Goal: Information Seeking & Learning: Find specific page/section

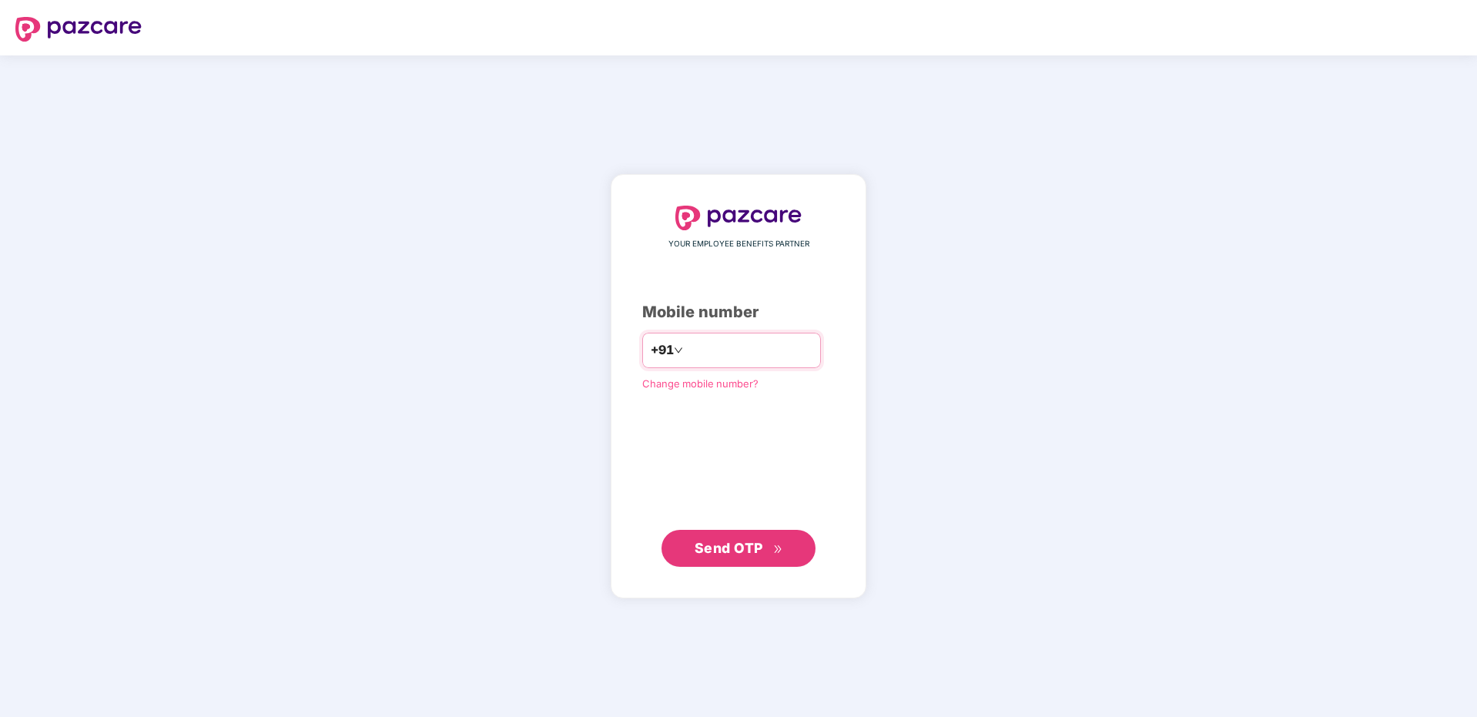
click at [719, 354] on input "number" at bounding box center [749, 350] width 126 height 25
type input "**********"
click at [782, 563] on button "Send OTP" at bounding box center [739, 547] width 154 height 37
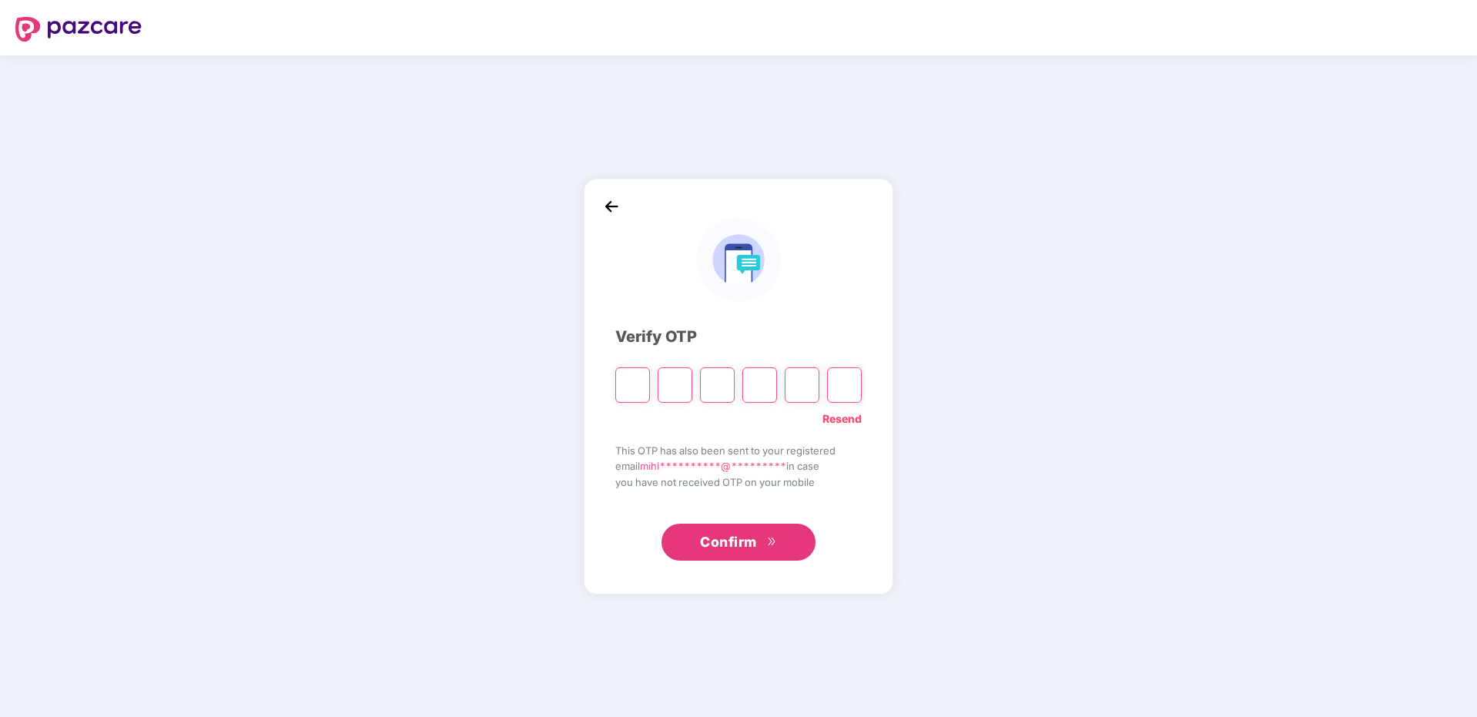
type input "*"
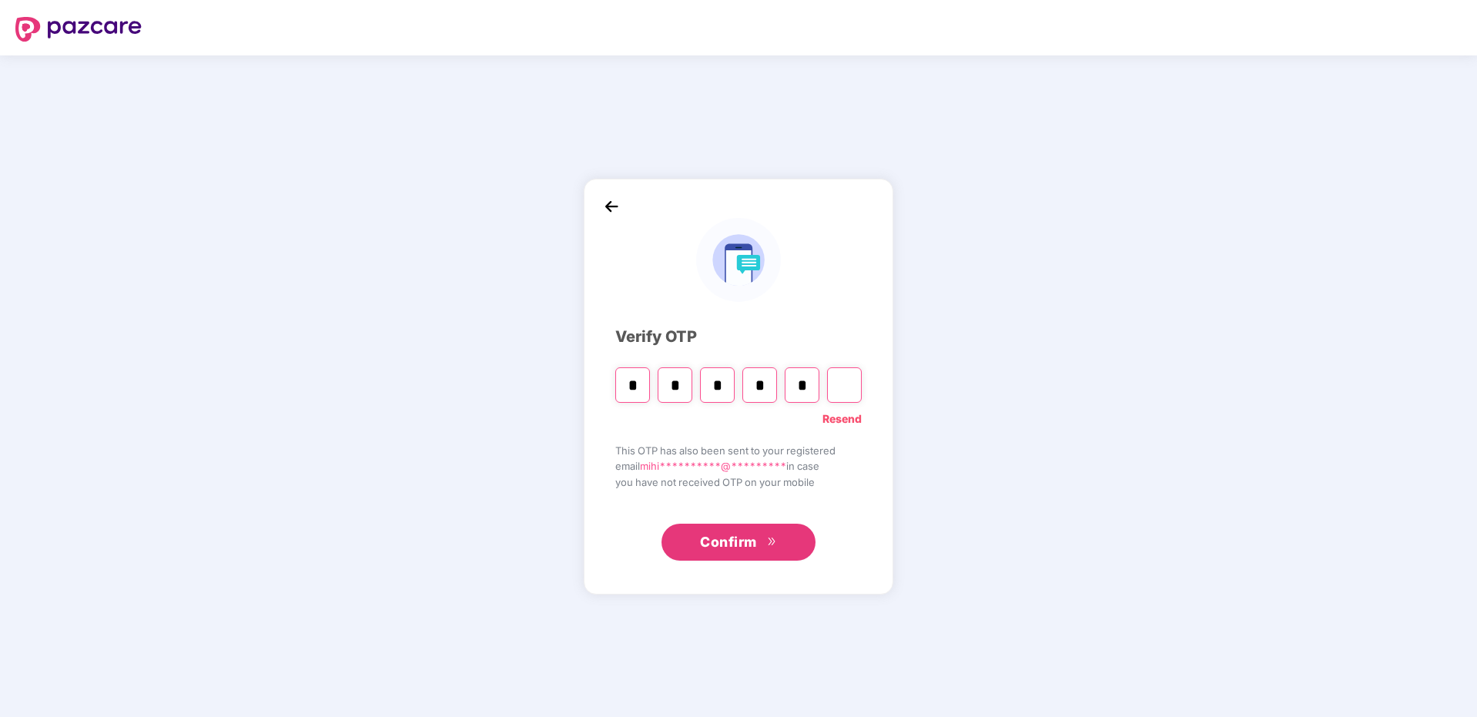
type input "*"
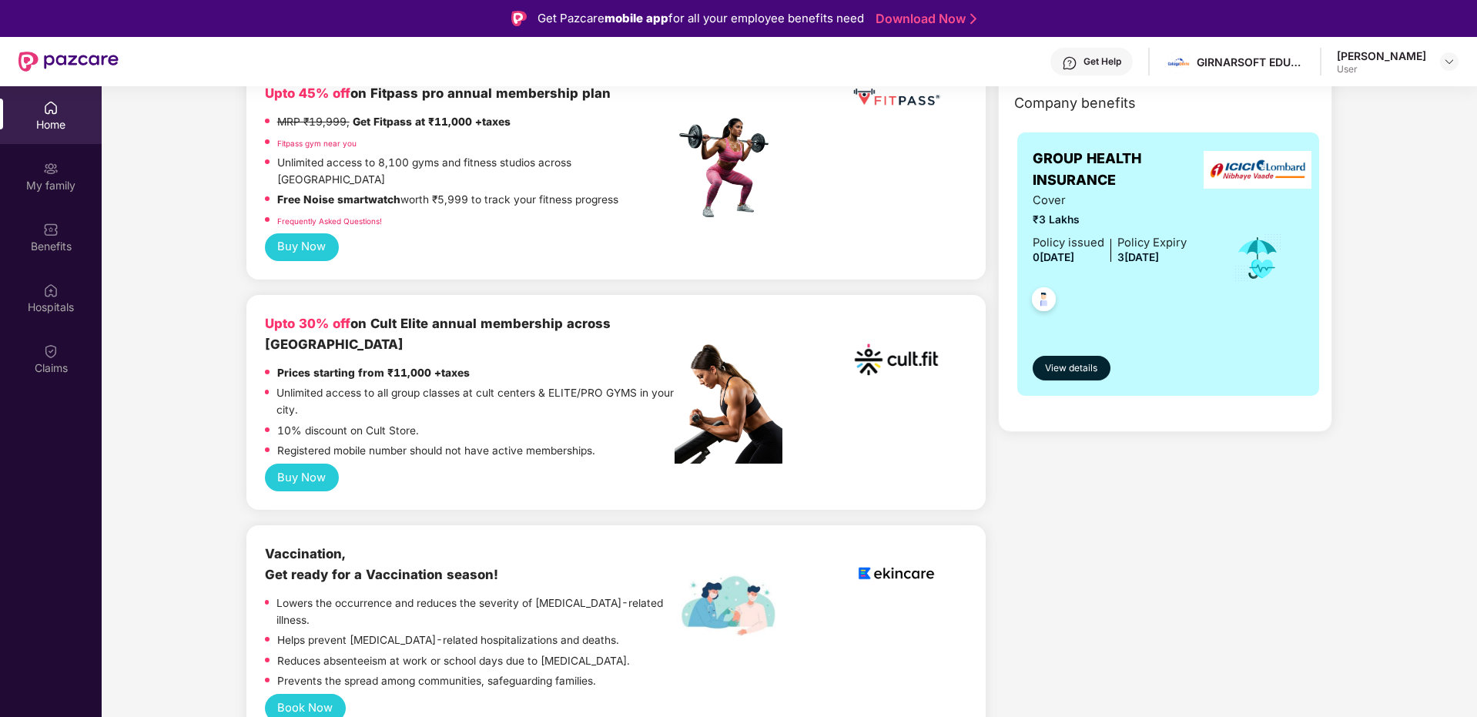
scroll to position [184, 0]
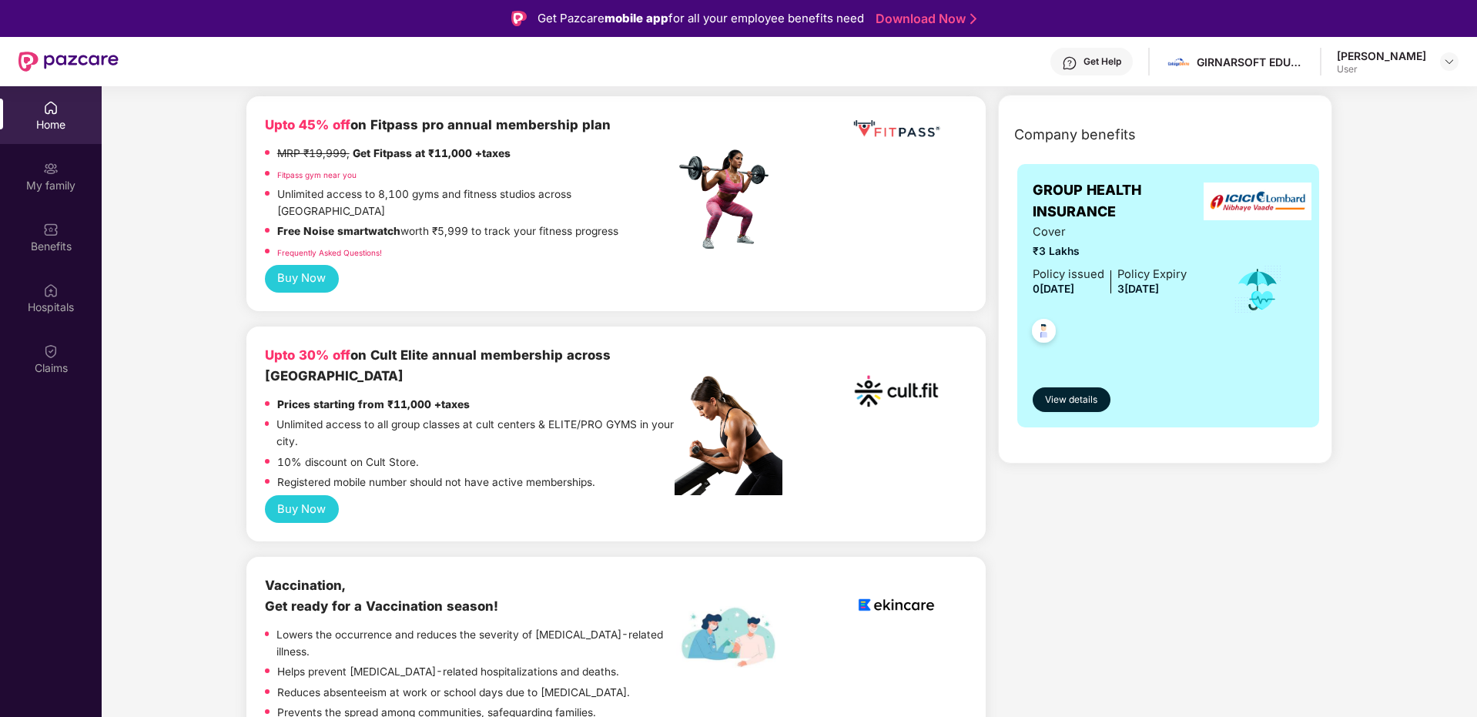
click at [299, 495] on button "Buy Now" at bounding box center [302, 509] width 74 height 29
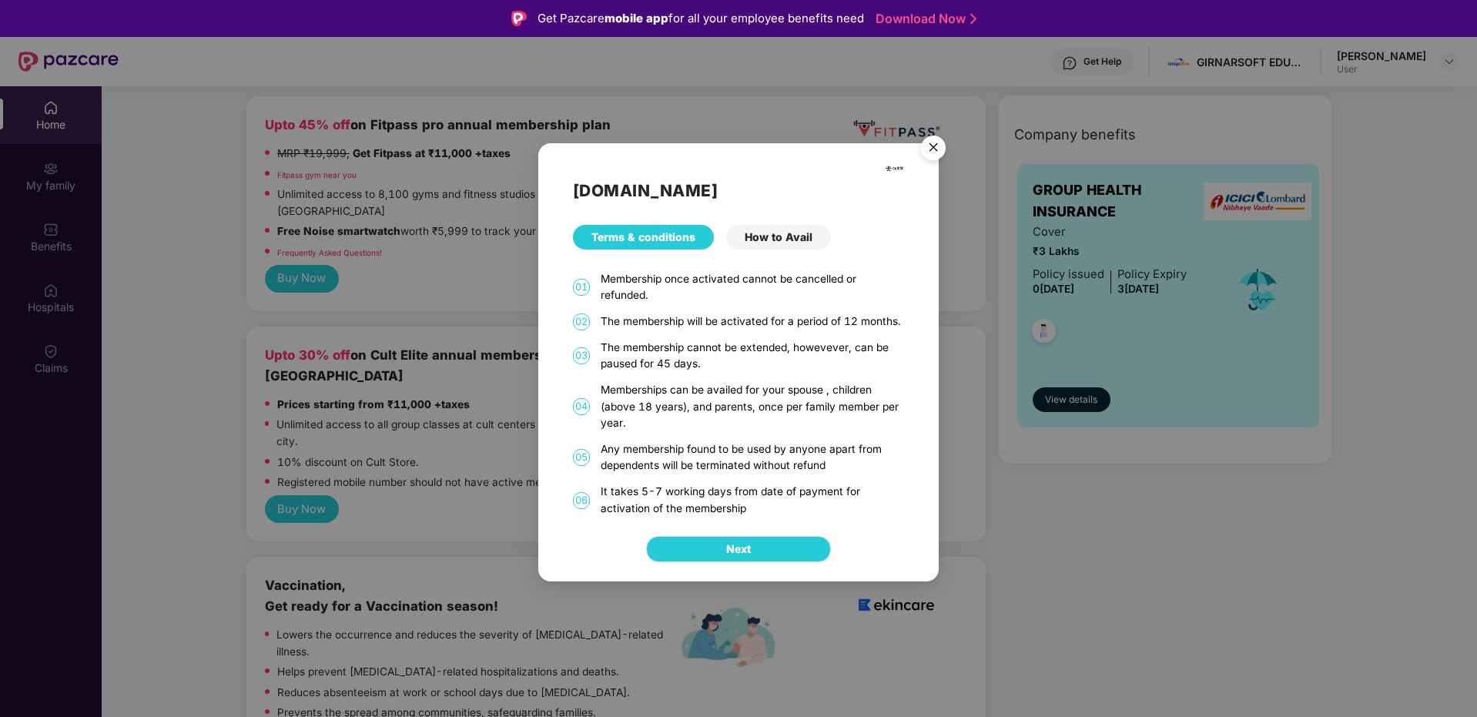
click at [751, 559] on button "Next" at bounding box center [738, 549] width 185 height 26
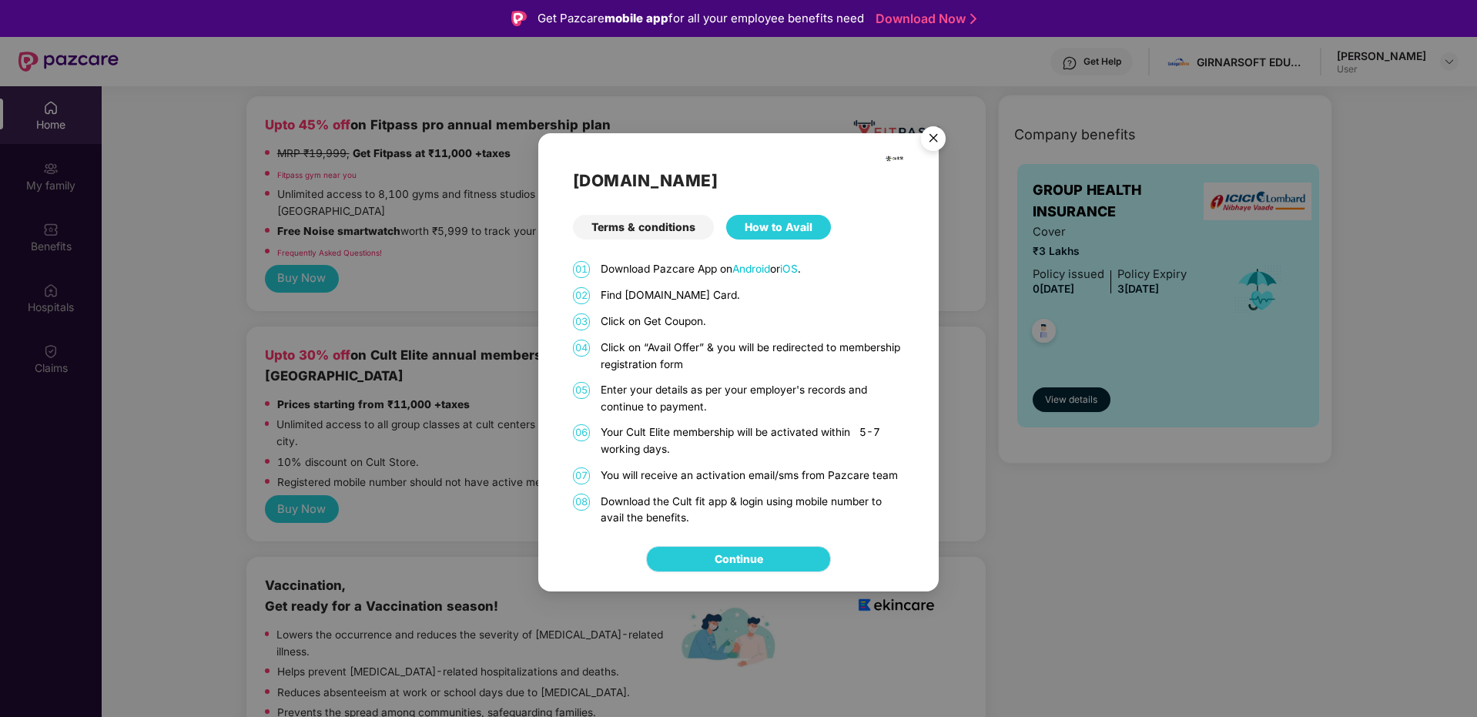
click at [752, 558] on link "Continue" at bounding box center [739, 559] width 49 height 17
click at [934, 133] on img "Close" at bounding box center [933, 140] width 43 height 43
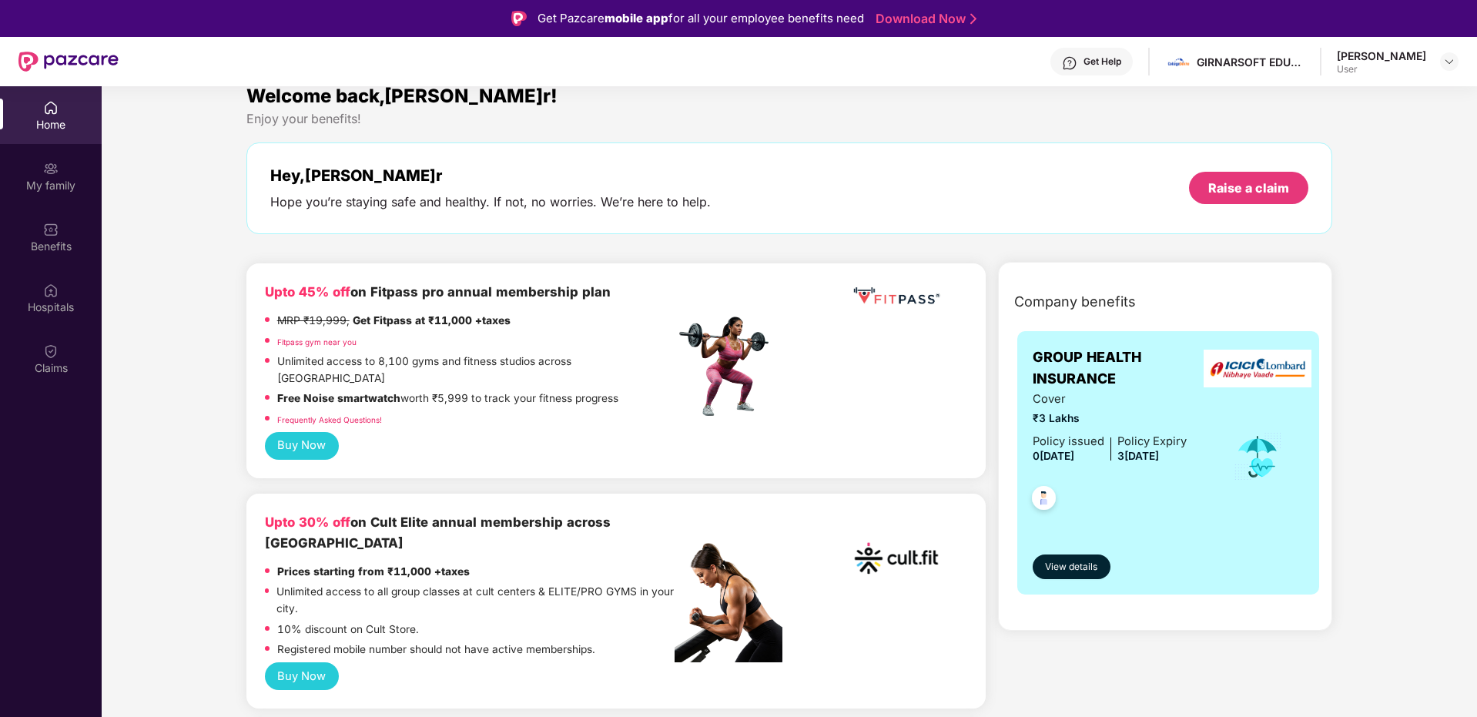
scroll to position [0, 0]
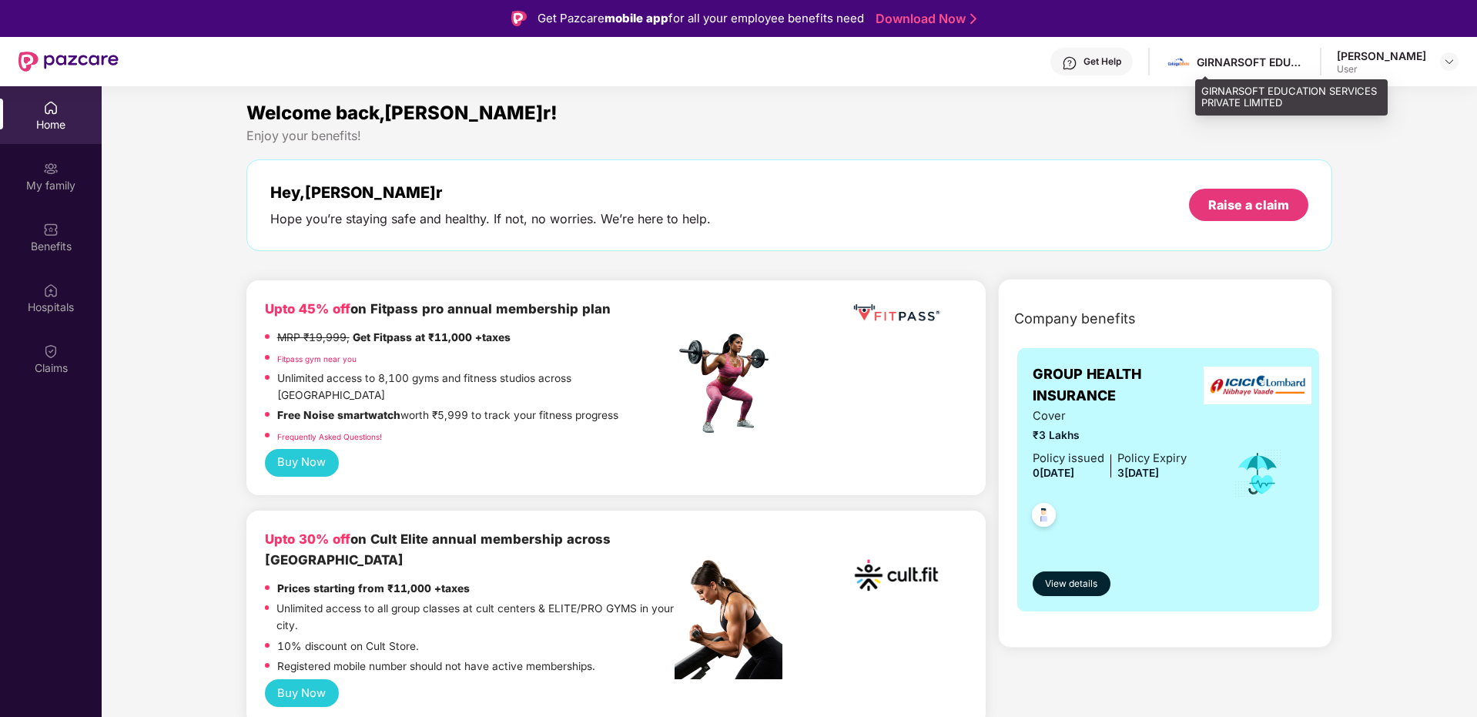
click at [1286, 62] on div "GIRNARSOFT EDUCATION SERVICES PRIVATE LIMITED" at bounding box center [1251, 62] width 108 height 15
click at [1457, 65] on div at bounding box center [1449, 61] width 18 height 18
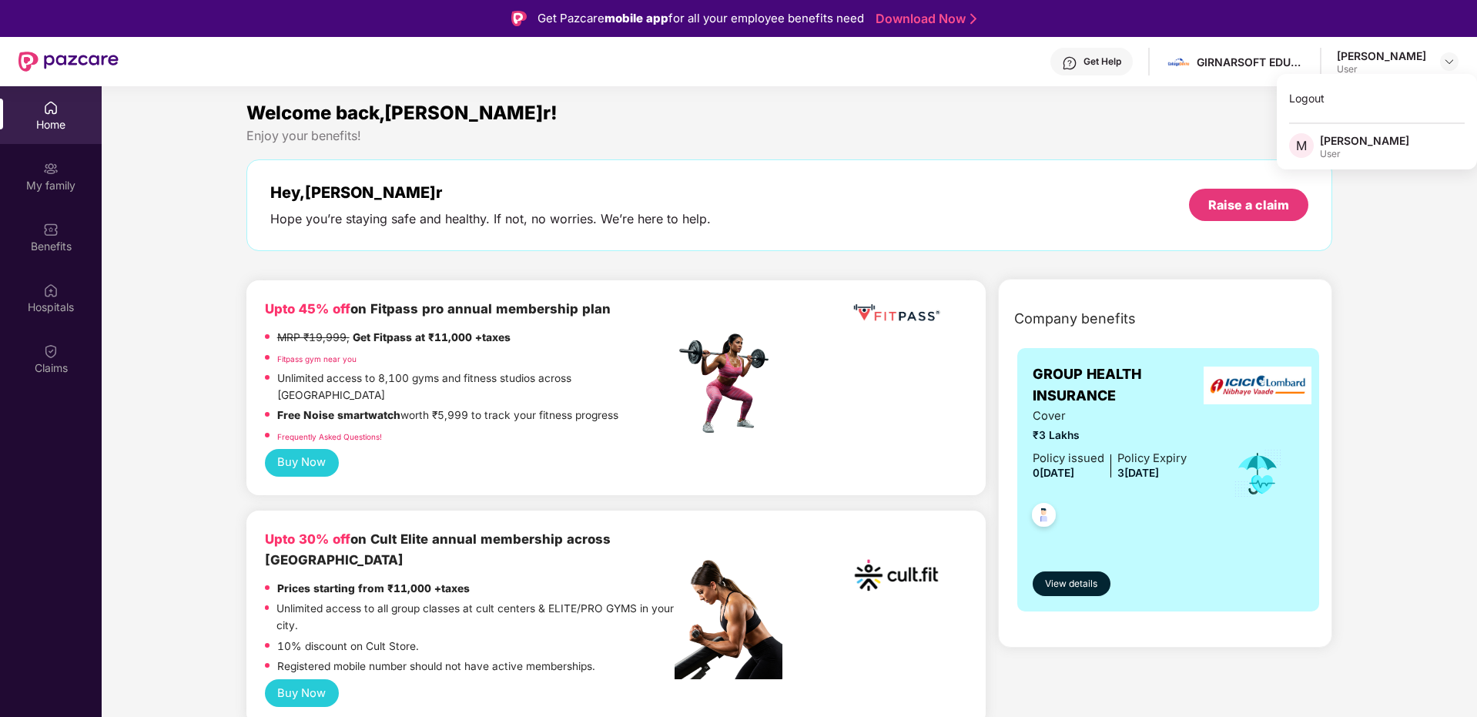
click at [1336, 63] on div "Get Help GIRNARSOFT EDUCATION SERVICES PRIVATE LIMITED[PERSON_NAME] User" at bounding box center [789, 61] width 1340 height 49
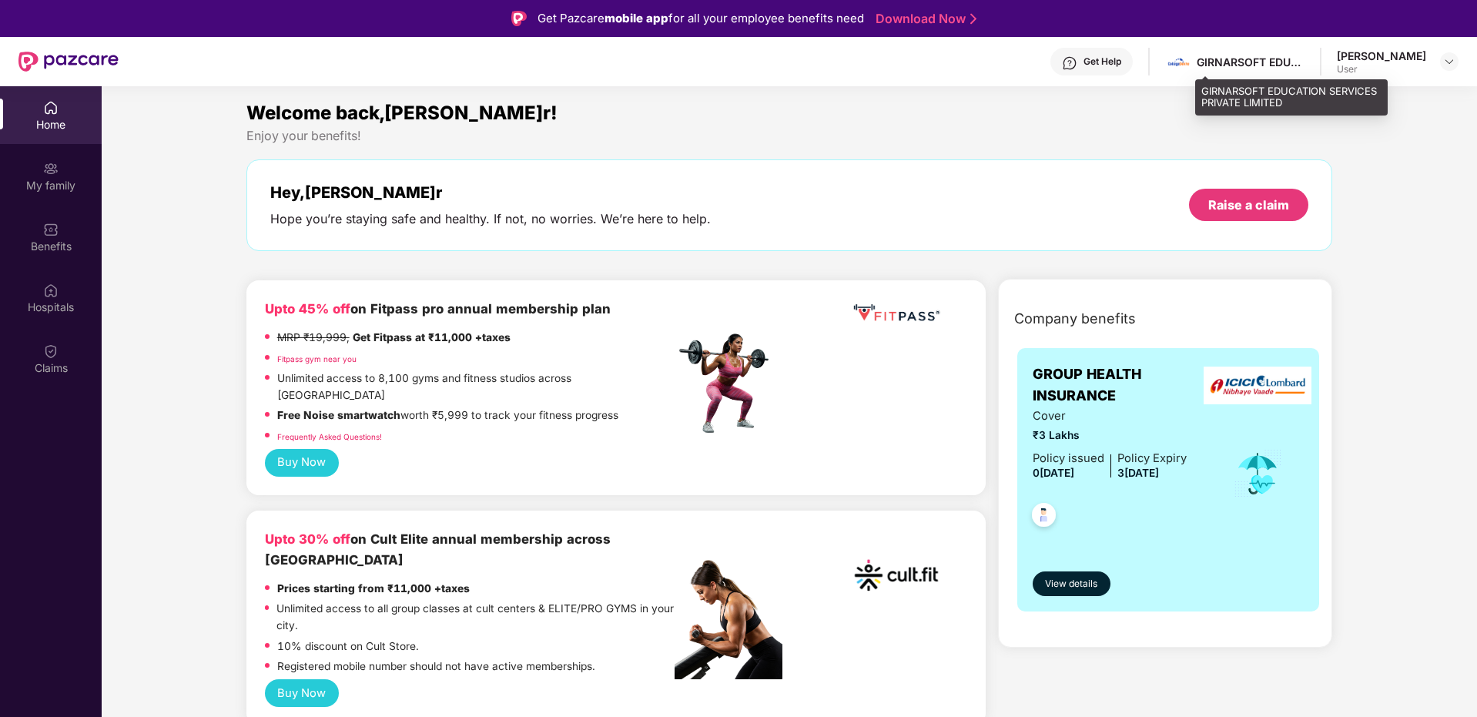
click at [1305, 65] on div "GIRNARSOFT EDUCATION SERVICES PRIVATE LIMITED" at bounding box center [1251, 62] width 108 height 15
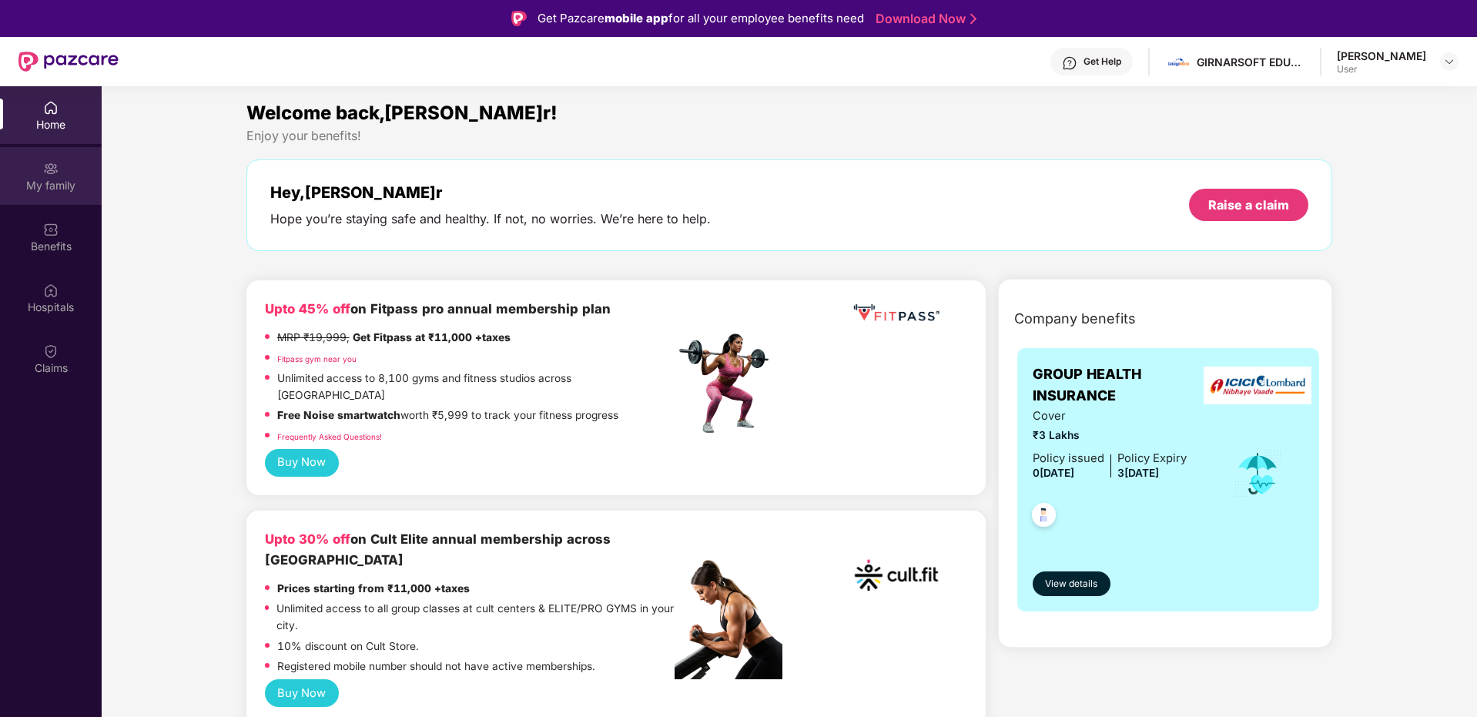
click at [40, 186] on div "My family" at bounding box center [51, 185] width 102 height 15
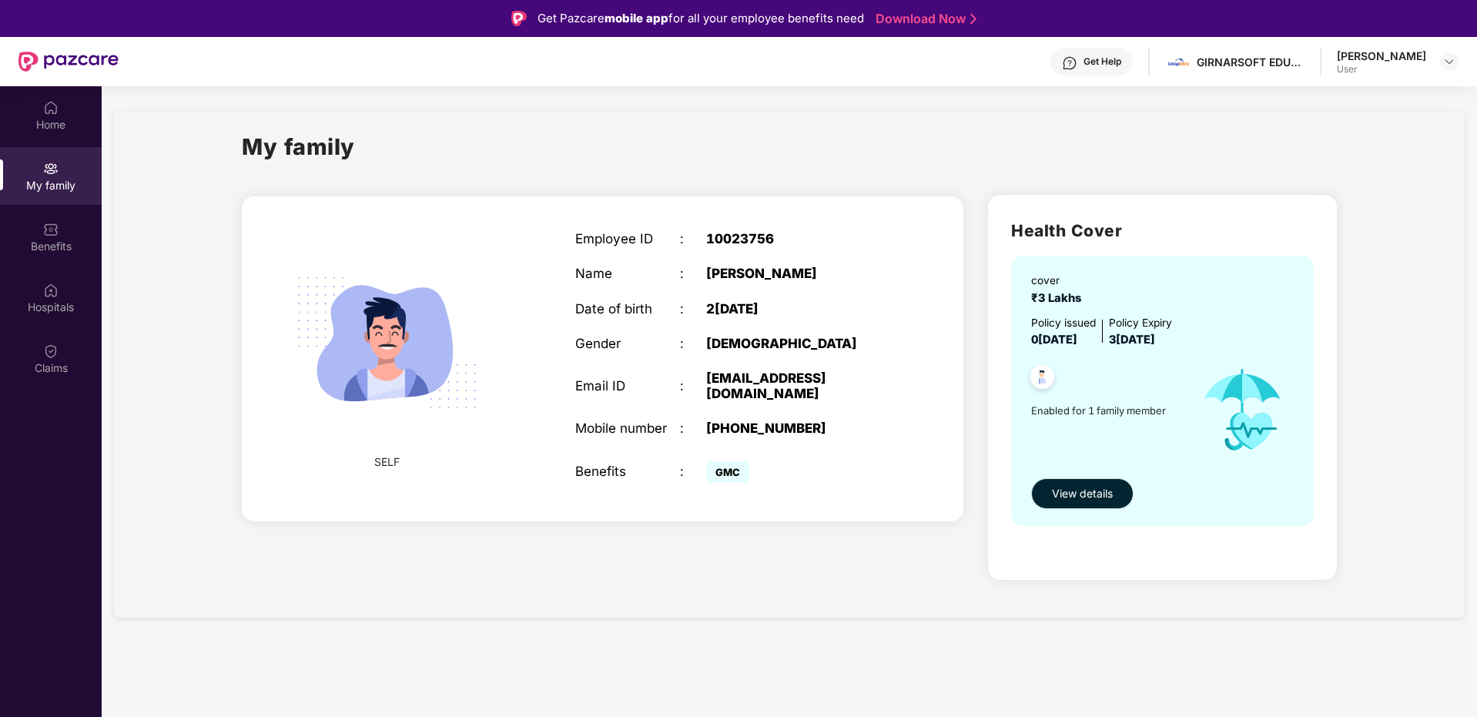
click at [1081, 484] on button "View details" at bounding box center [1082, 493] width 102 height 31
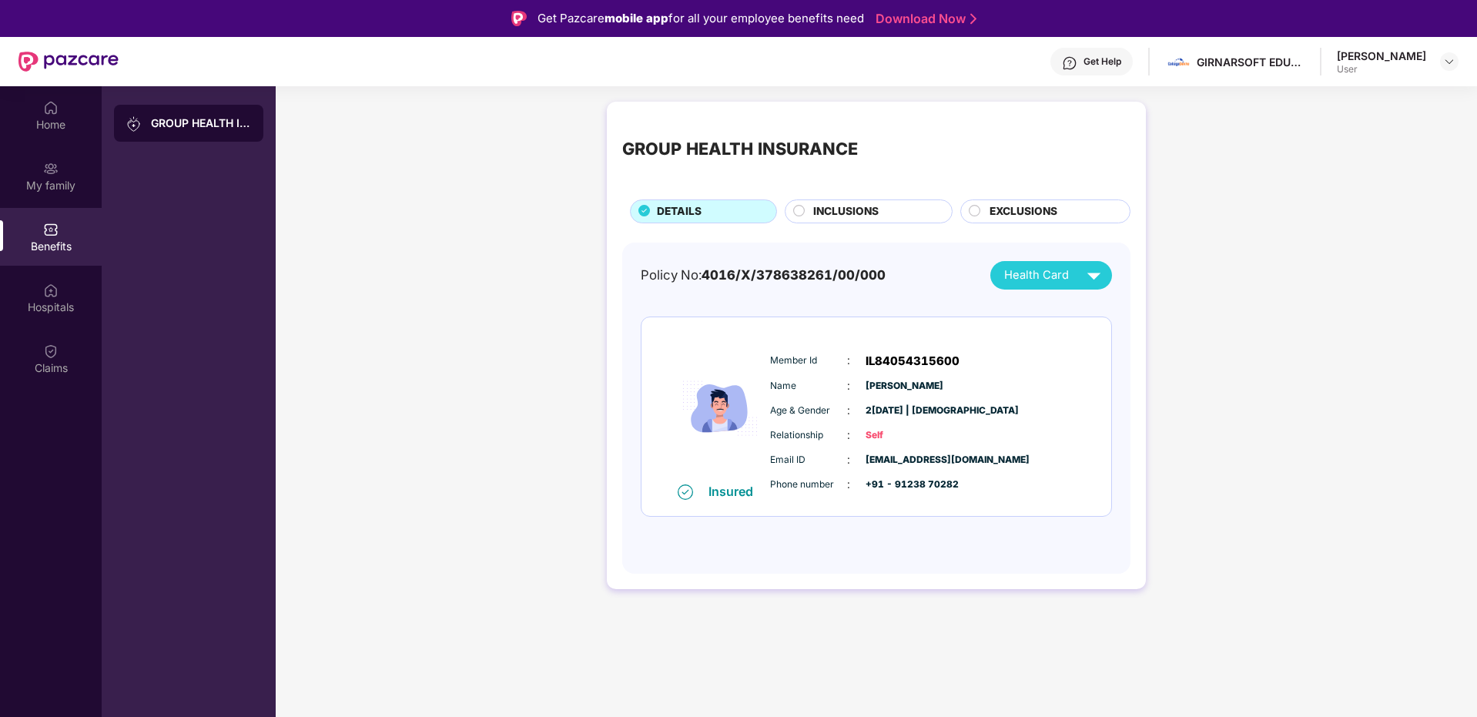
click at [834, 203] on div "INCLUSIONS" at bounding box center [869, 212] width 168 height 24
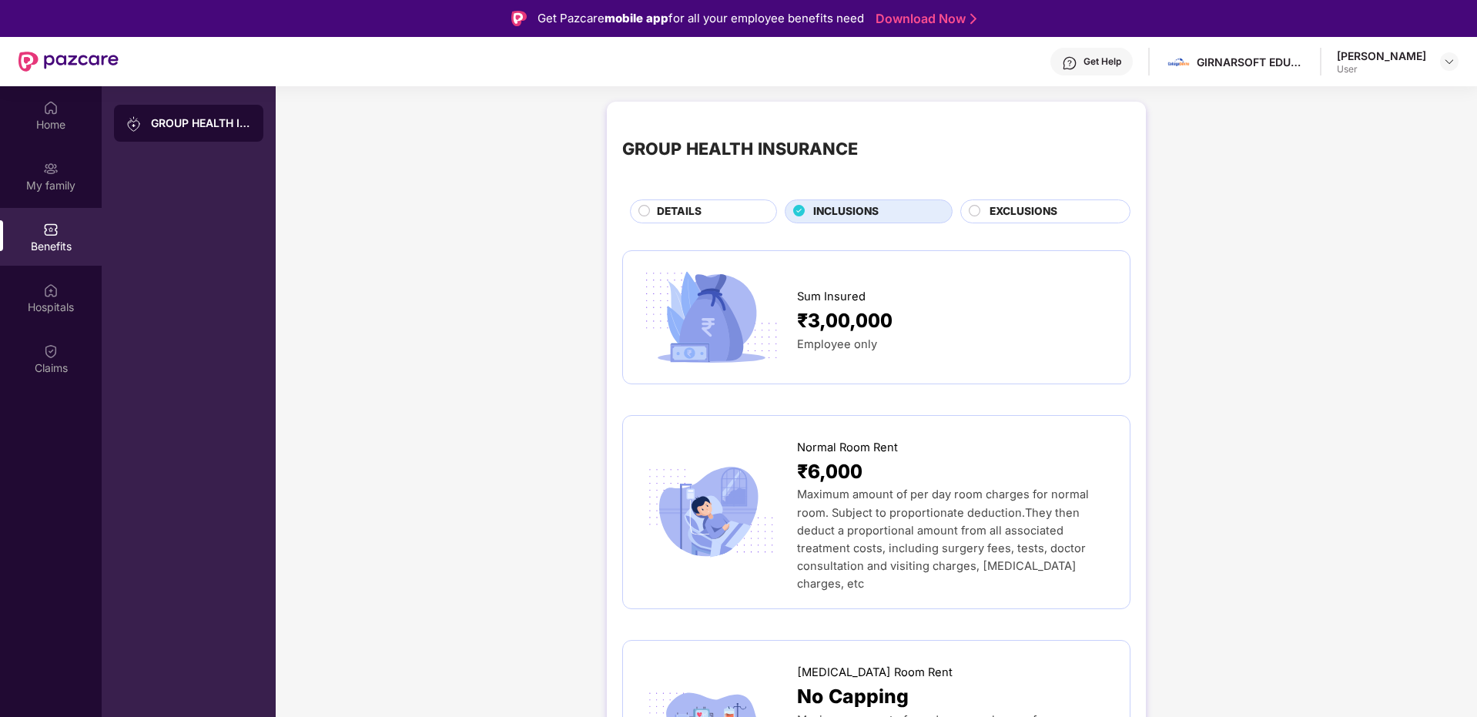
click at [1018, 212] on span "EXCLUSIONS" at bounding box center [1024, 211] width 68 height 17
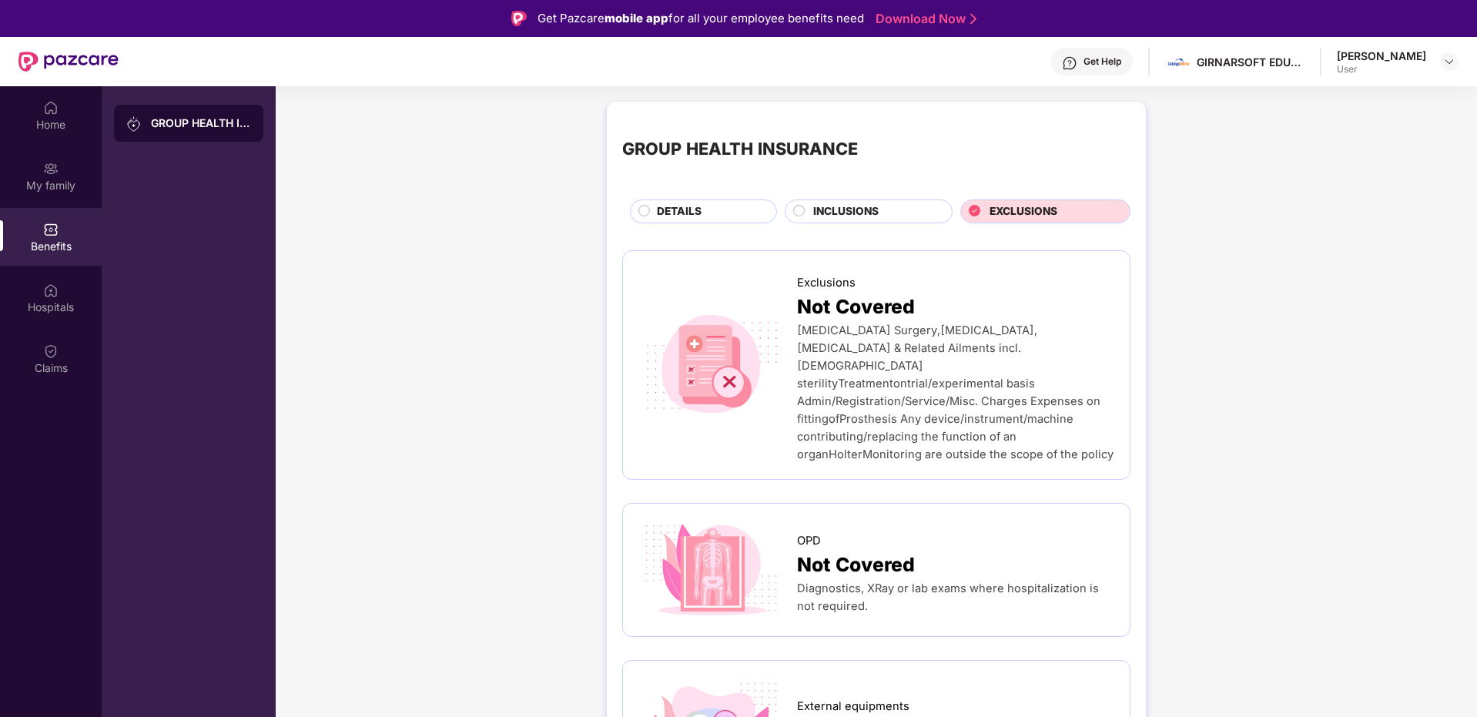
click at [825, 211] on span "INCLUSIONS" at bounding box center [845, 211] width 65 height 17
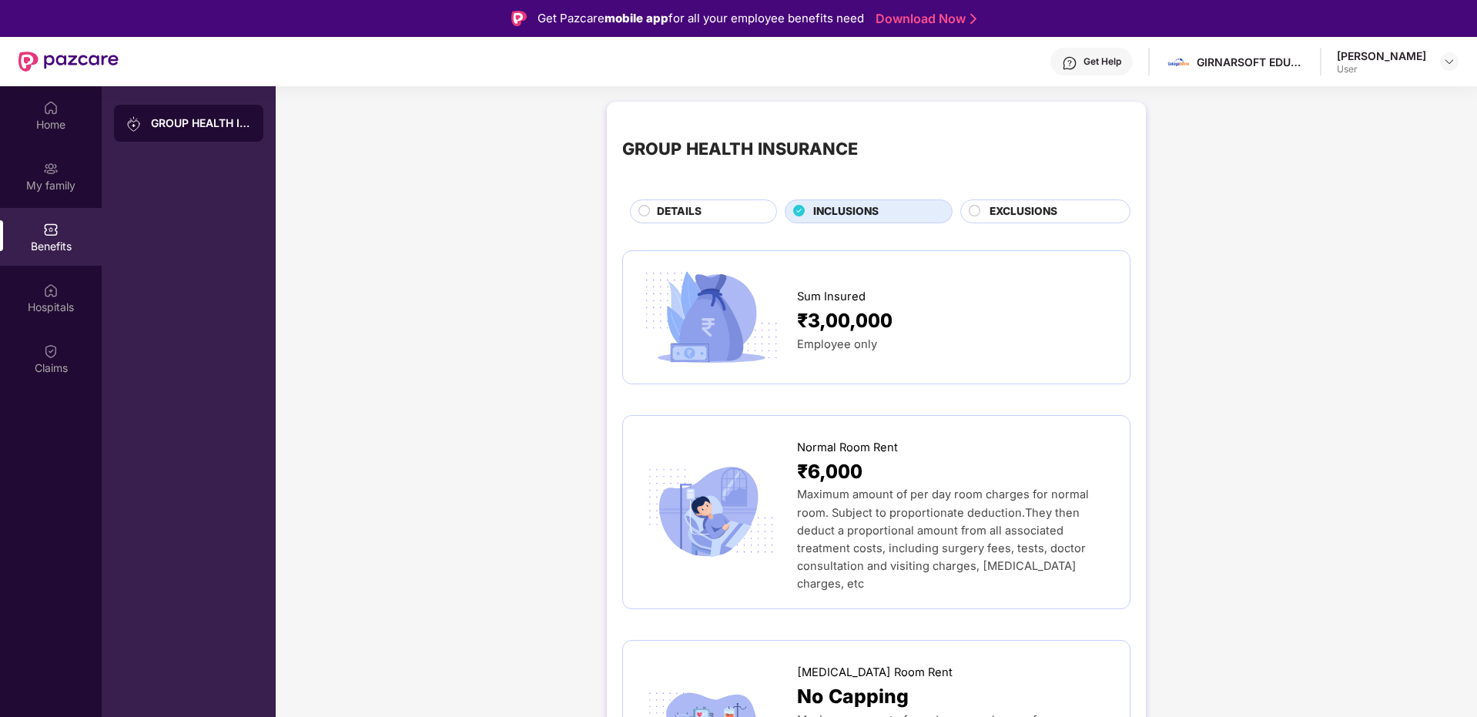
click at [719, 205] on div "DETAILS" at bounding box center [708, 212] width 119 height 19
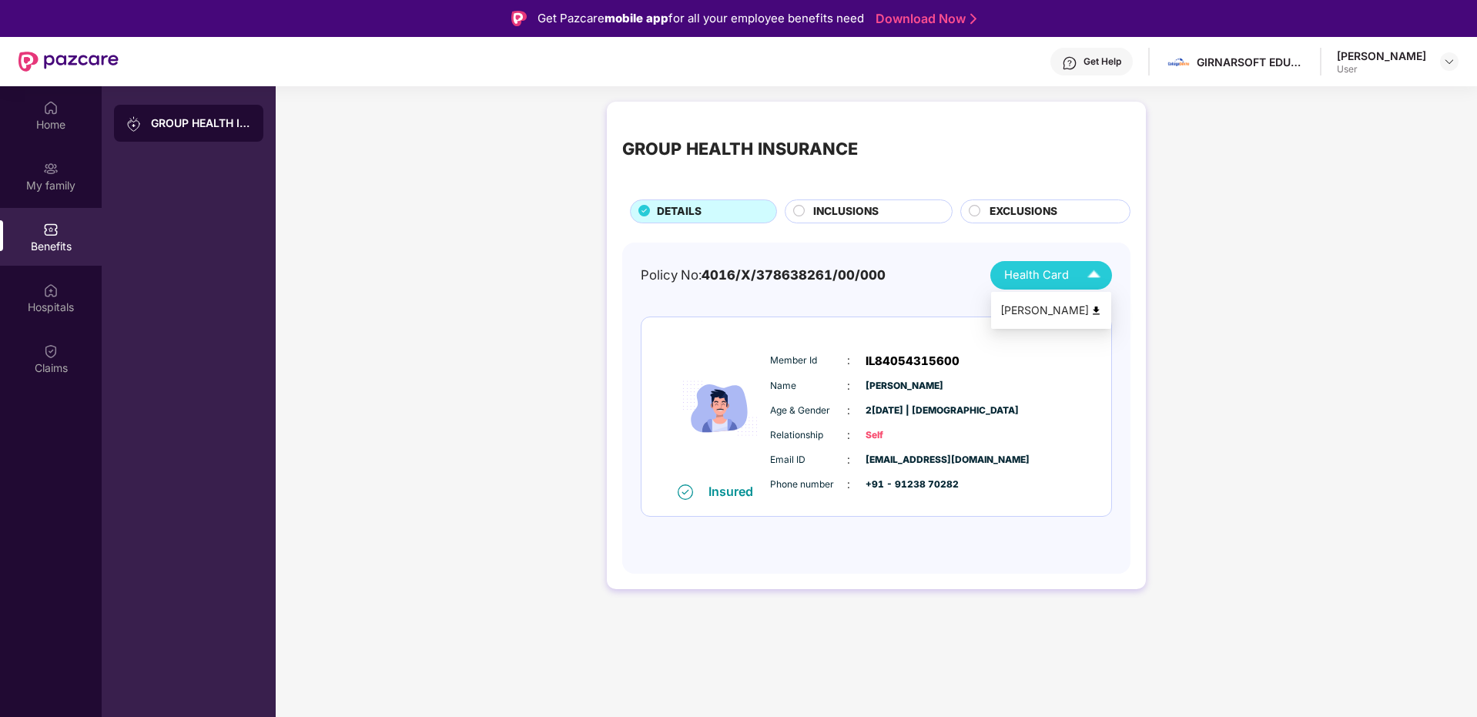
click at [1085, 274] on img at bounding box center [1094, 275] width 27 height 27
click at [37, 300] on div "Hospitals" at bounding box center [51, 307] width 102 height 15
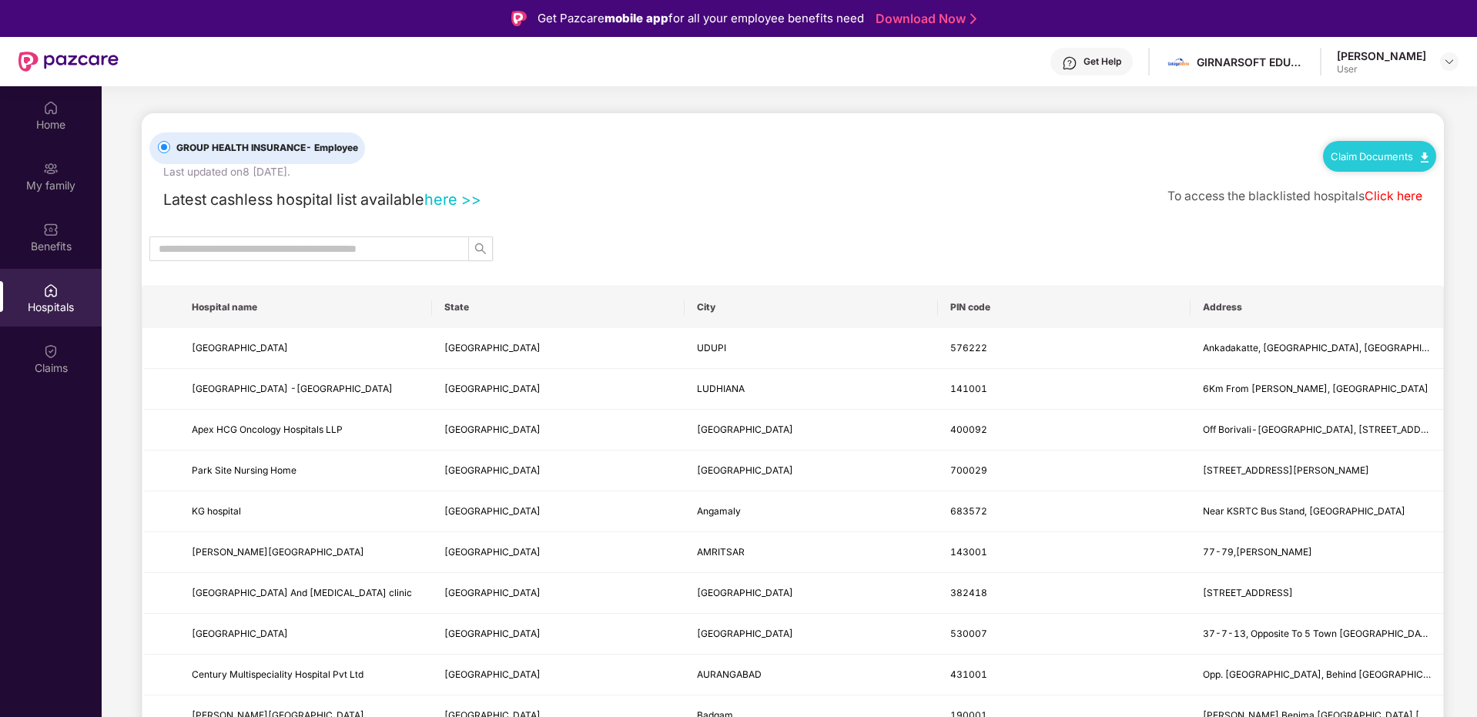
click at [72, 394] on div "Home My family Benefits Hospitals Claims" at bounding box center [51, 444] width 102 height 717
click at [51, 356] on img at bounding box center [50, 351] width 15 height 15
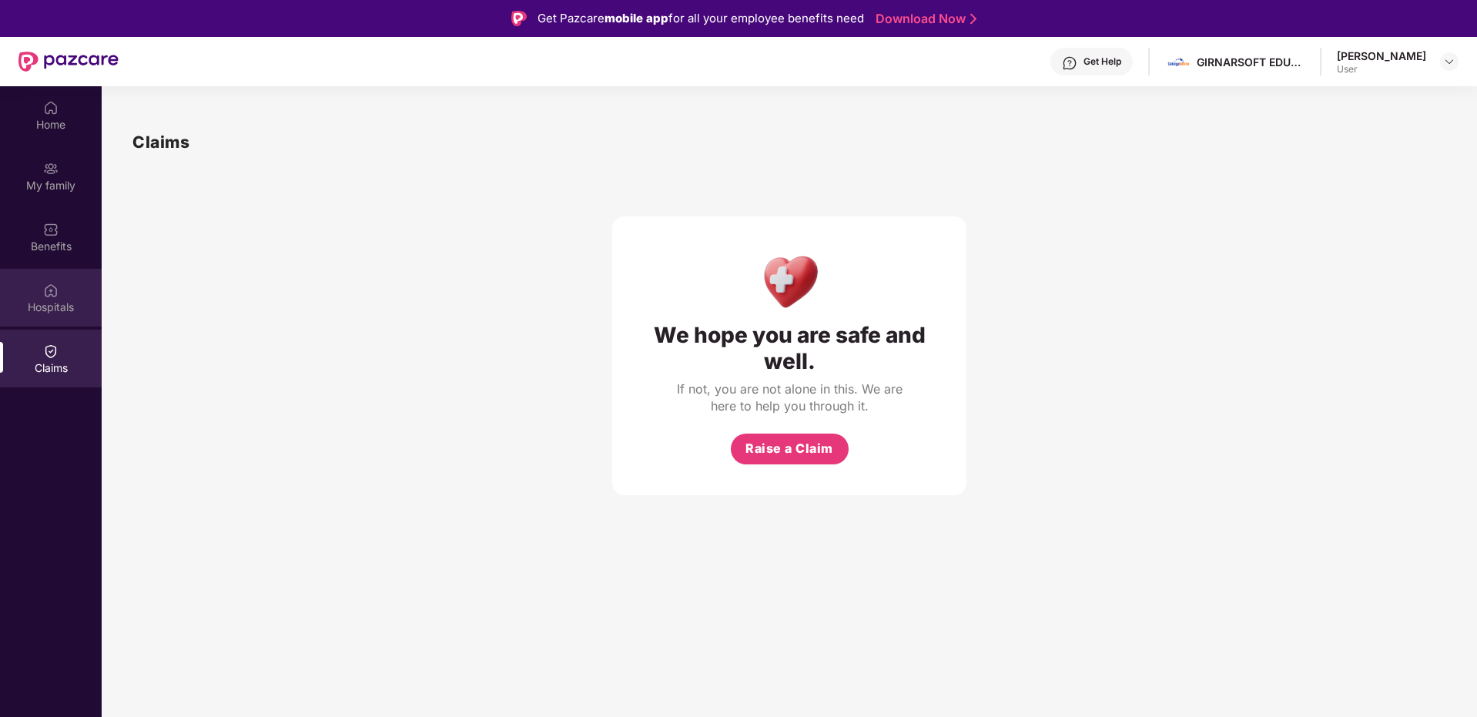
click at [43, 300] on div "Hospitals" at bounding box center [51, 307] width 102 height 15
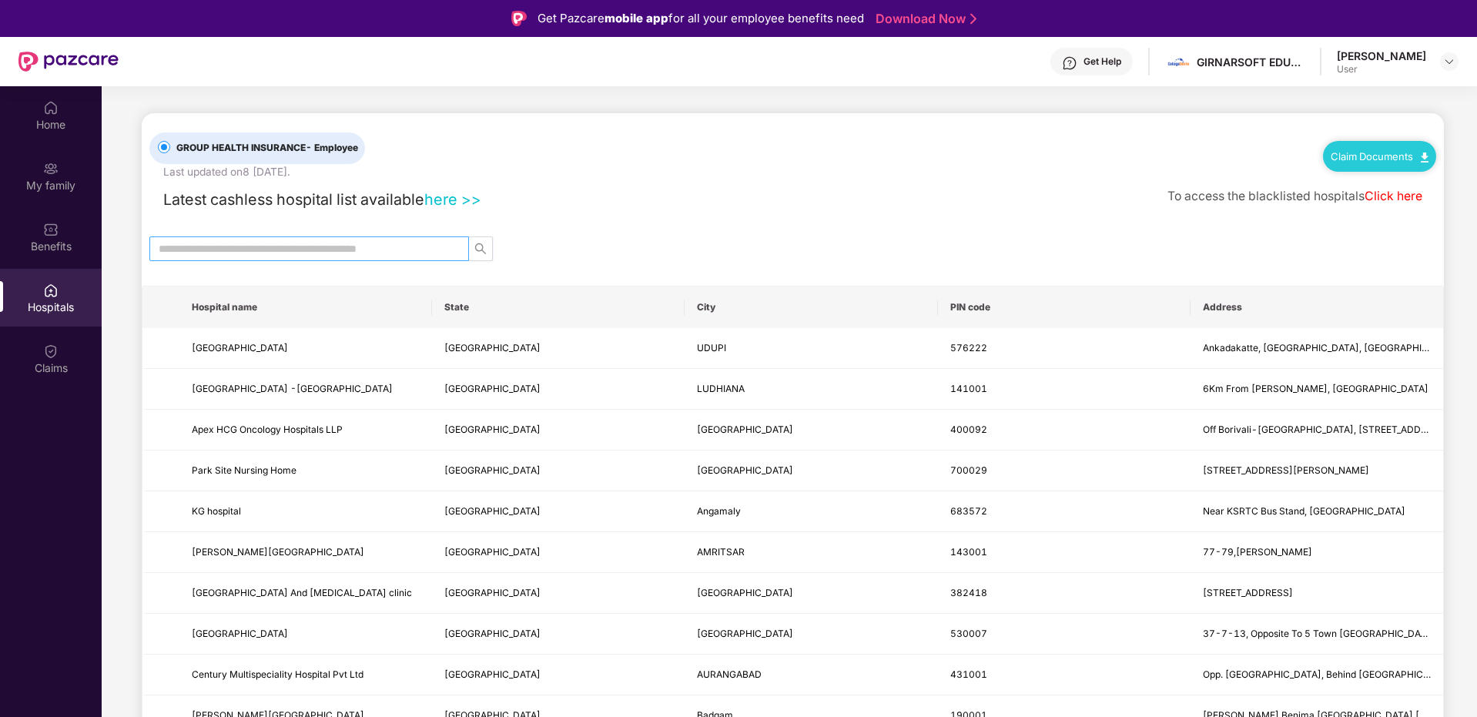
click at [268, 253] on input "text" at bounding box center [303, 248] width 289 height 17
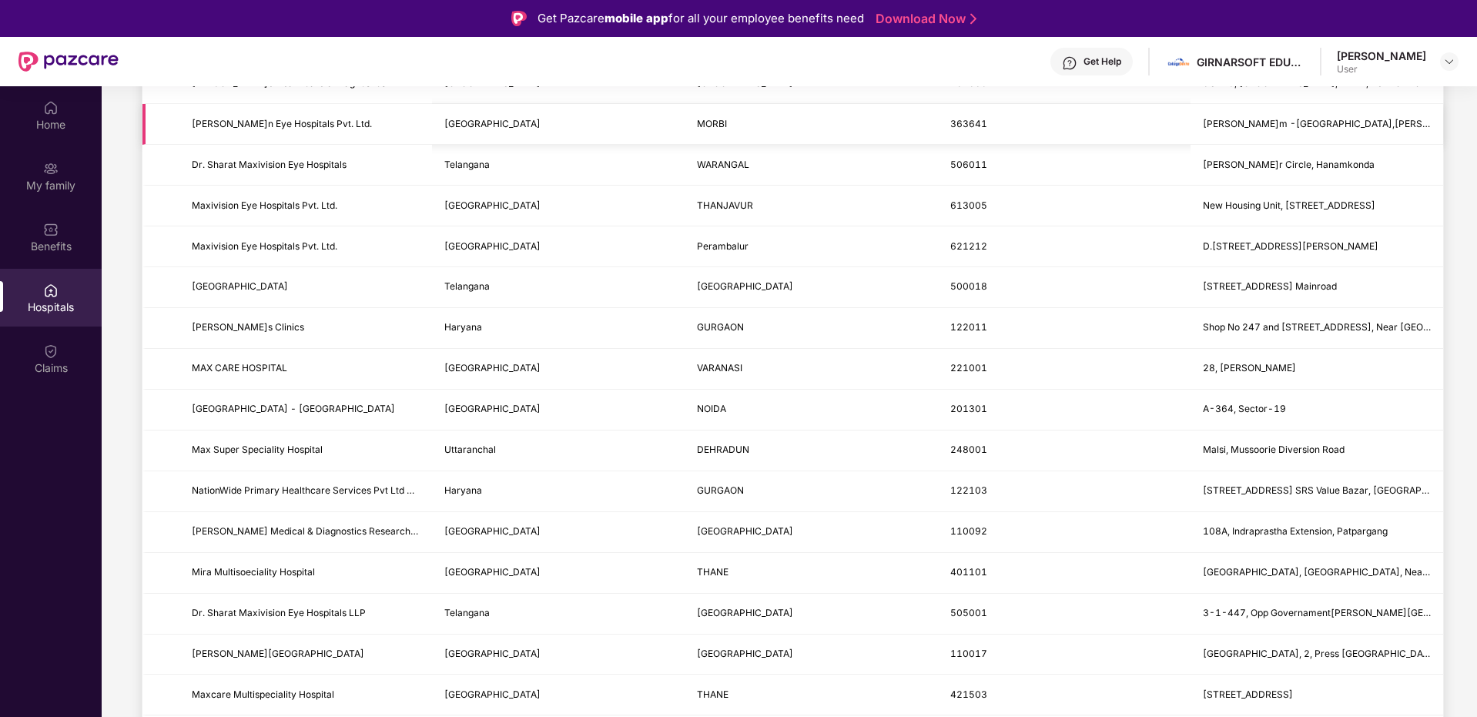
scroll to position [1377, 0]
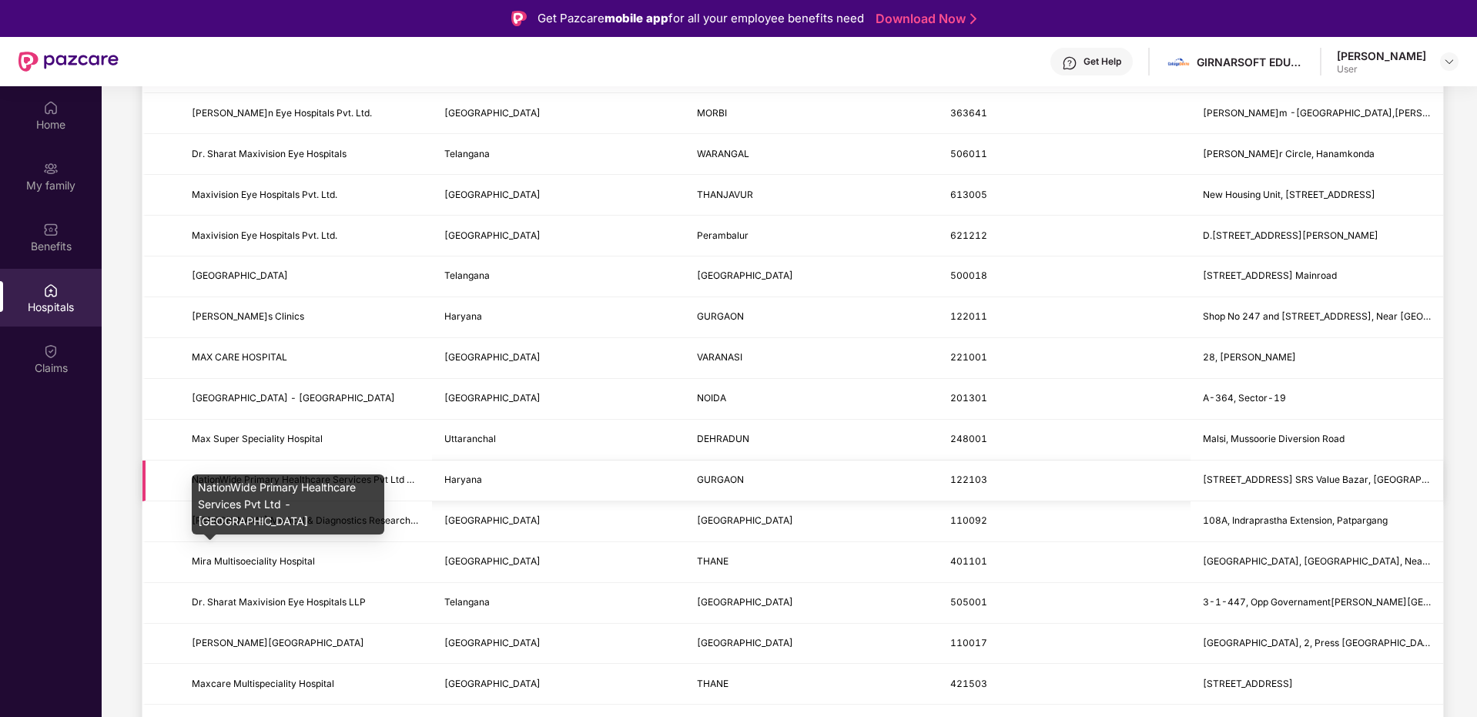
type input "***"
click at [341, 485] on span "NationWide Primary Healthcare Services Pvt Ltd - [GEOGRAPHIC_DATA]" at bounding box center [352, 480] width 320 height 12
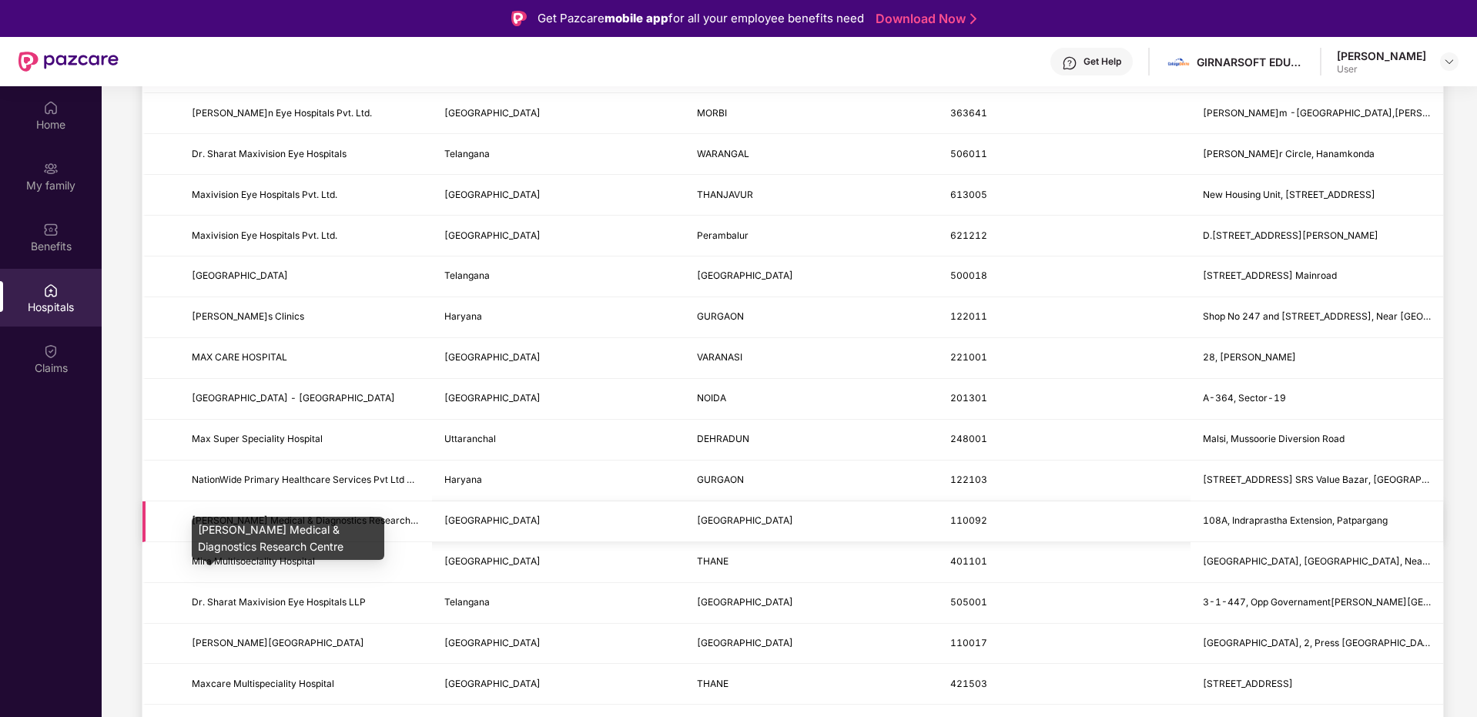
click at [321, 526] on span "[PERSON_NAME] Medical & Diagnostics Research Centre" at bounding box center [317, 521] width 251 height 12
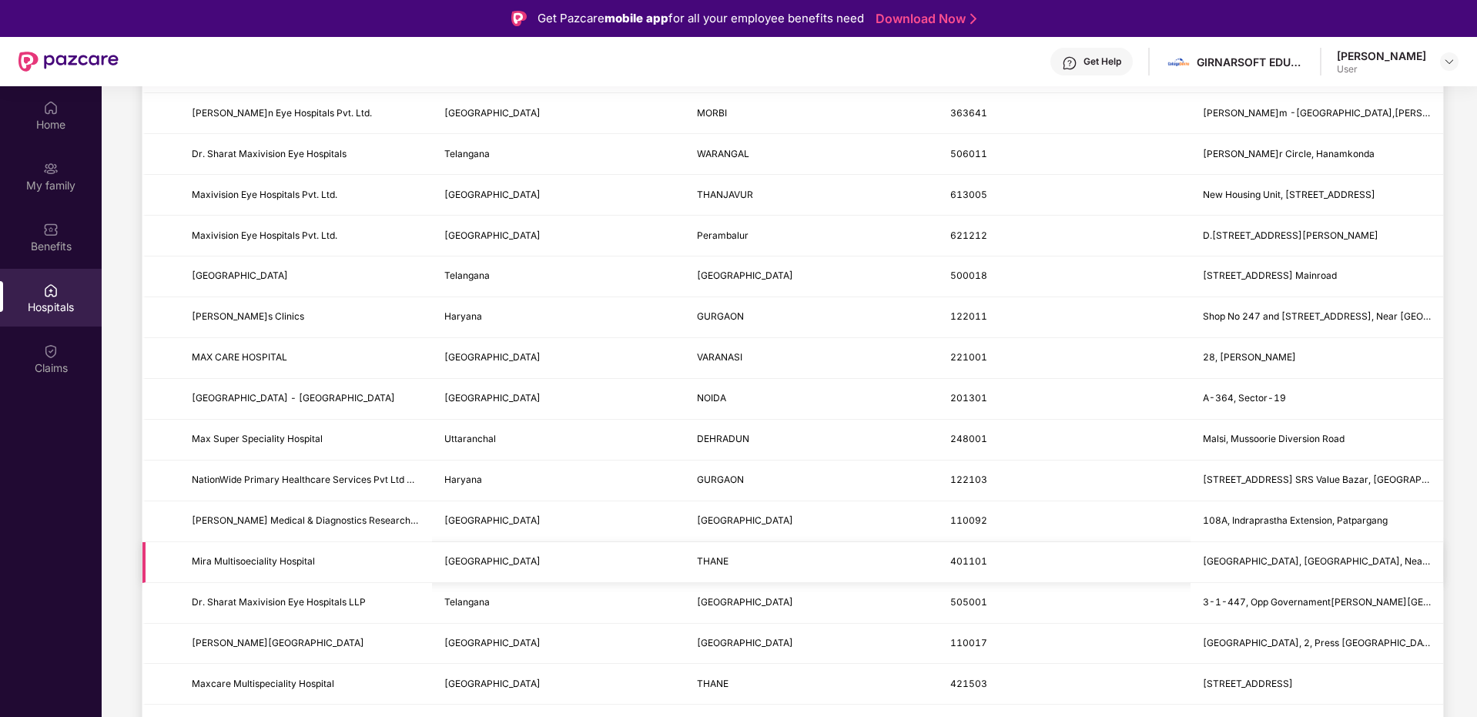
click at [370, 583] on td "Mira Multisoeciality Hospital" at bounding box center [305, 562] width 253 height 41
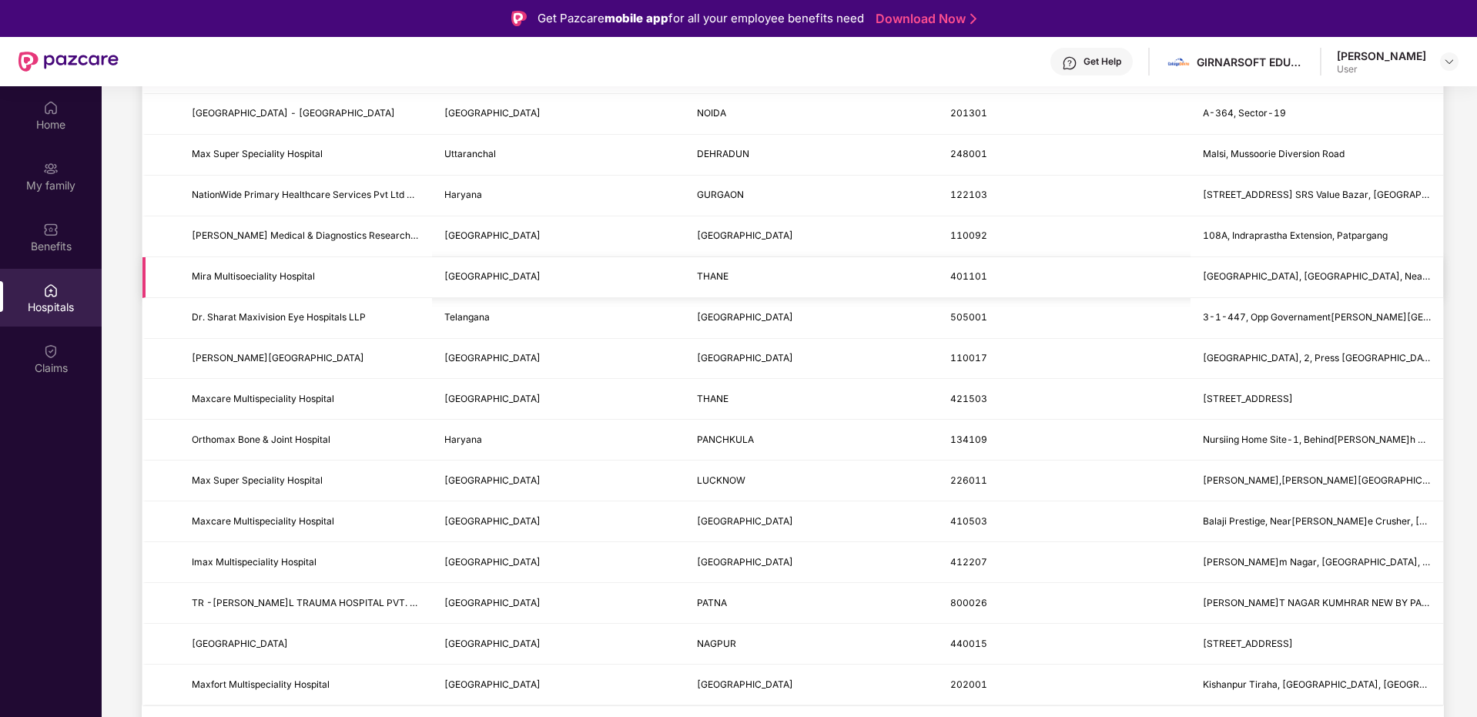
scroll to position [1725, 0]
click at [251, 343] on td "[PERSON_NAME][GEOGRAPHIC_DATA]" at bounding box center [305, 359] width 253 height 41
click at [277, 374] on td "[PERSON_NAME][GEOGRAPHIC_DATA]" at bounding box center [305, 359] width 253 height 41
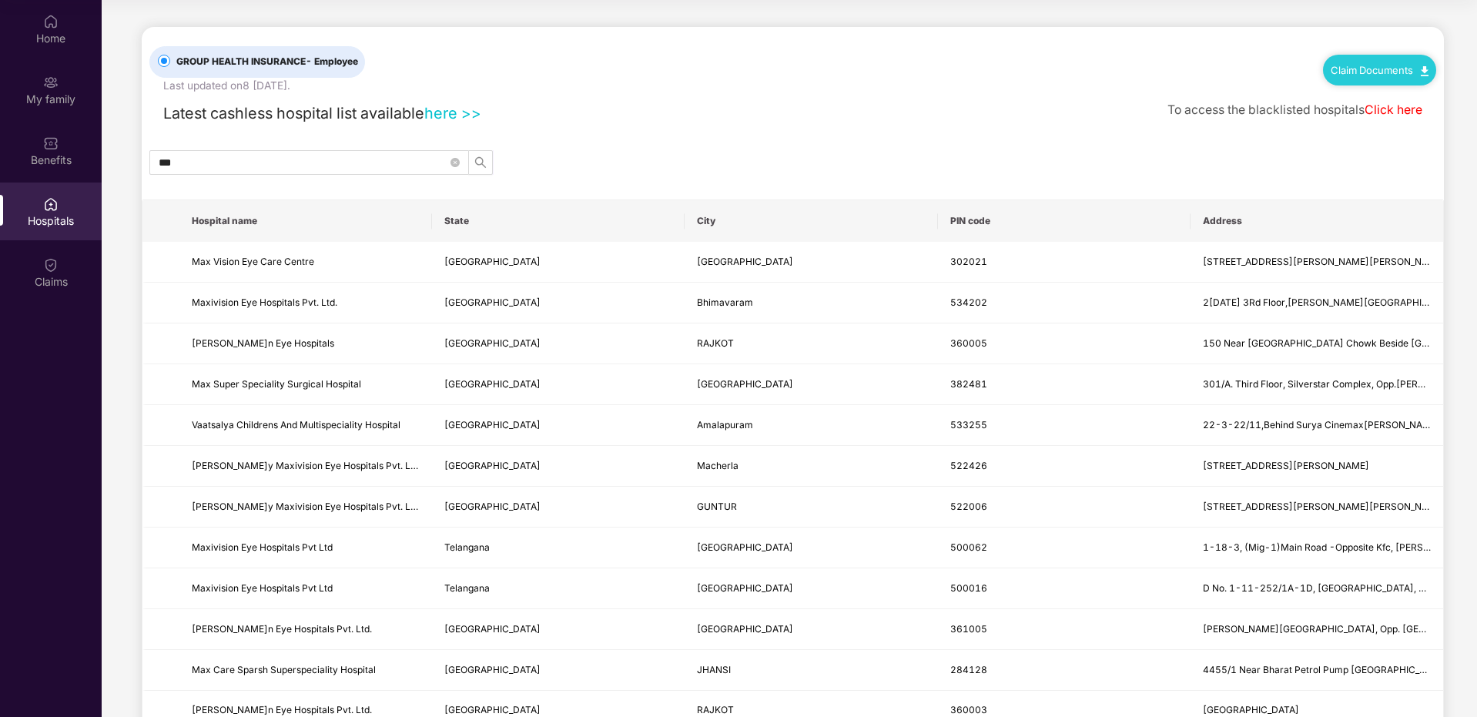
scroll to position [0, 0]
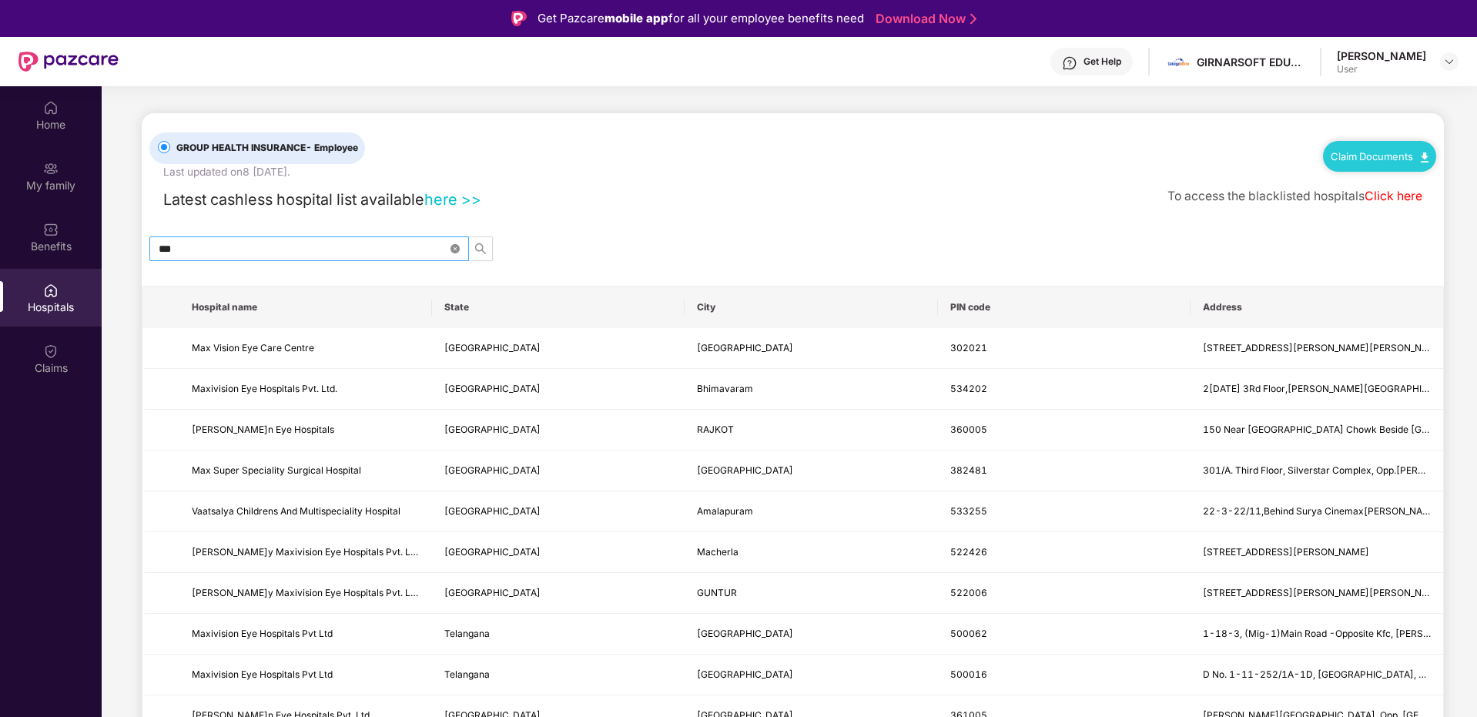
click at [459, 251] on icon "close-circle" at bounding box center [455, 248] width 9 height 9
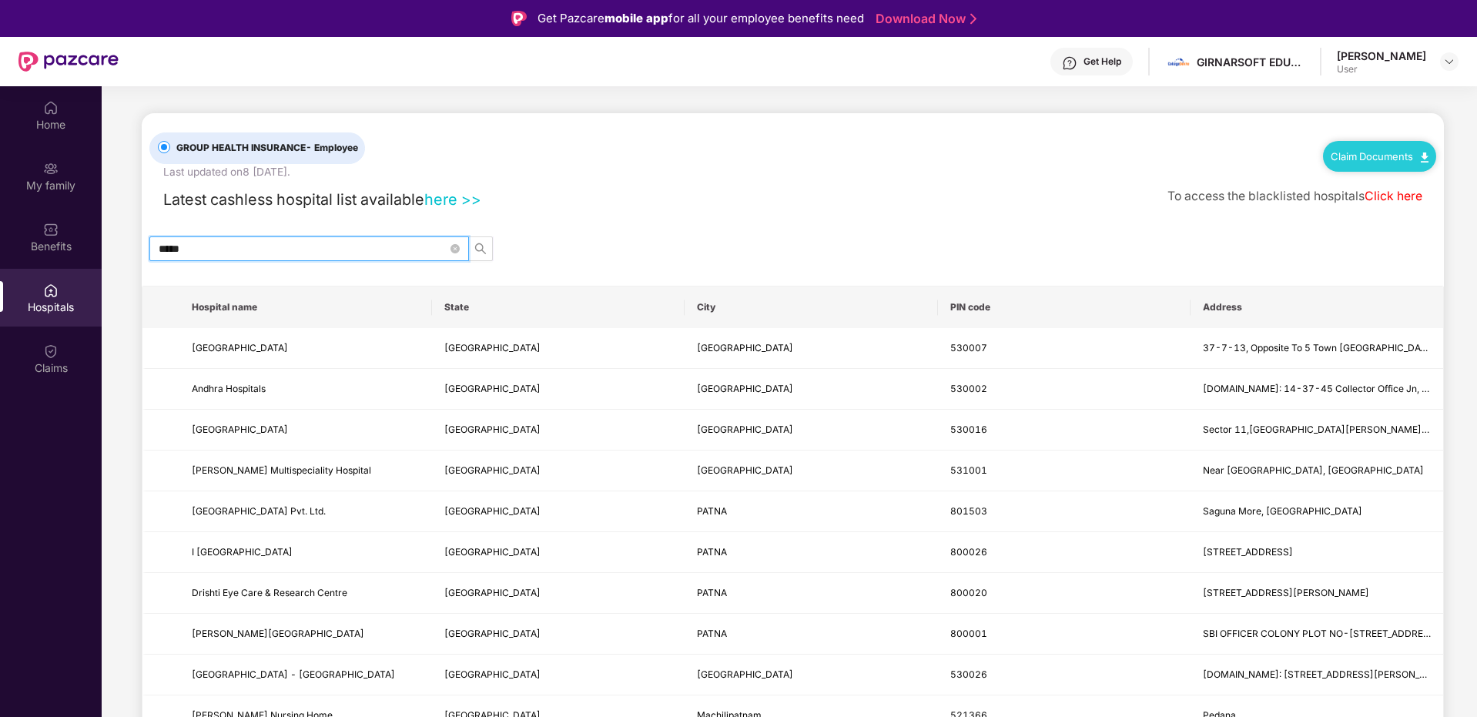
click at [262, 250] on input "*****" at bounding box center [303, 248] width 289 height 17
type input "*"
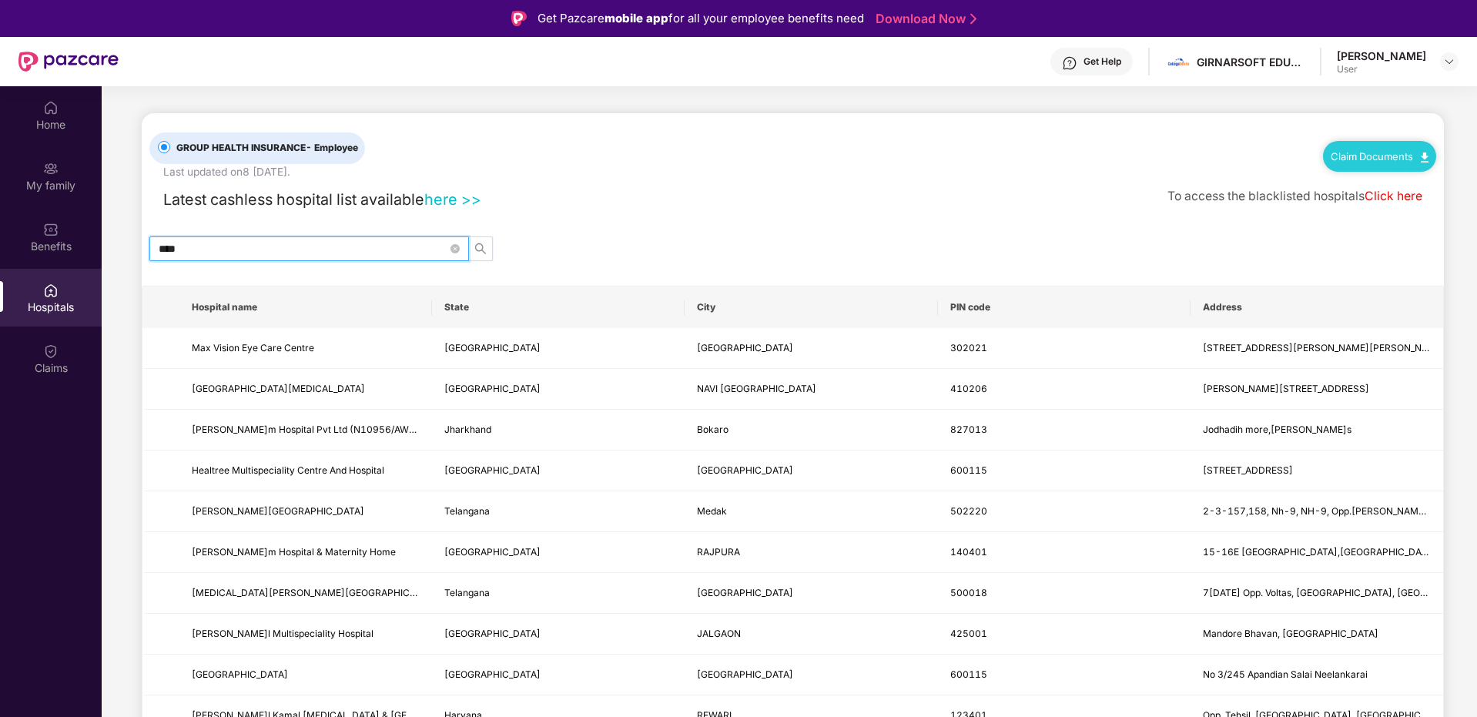
type input "*****"
